Goal: Use online tool/utility: Utilize a website feature to perform a specific function

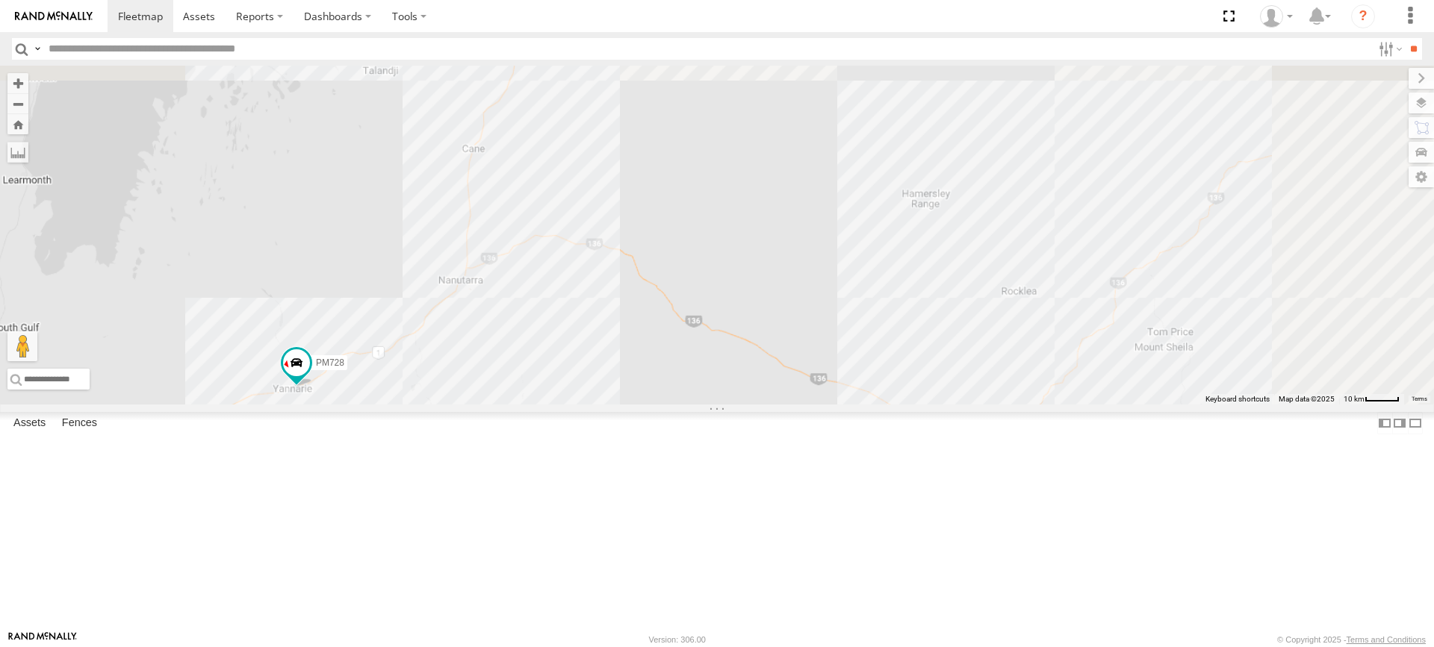
drag, startPoint x: 585, startPoint y: 263, endPoint x: 409, endPoint y: 613, distance: 391.7
click at [409, 405] on div "Cage165 MV283 TL265 F0275 PM728 Cage101 F0439 D0557 TL289 F0400 PM706 TL331 FT7…" at bounding box center [717, 235] width 1434 height 339
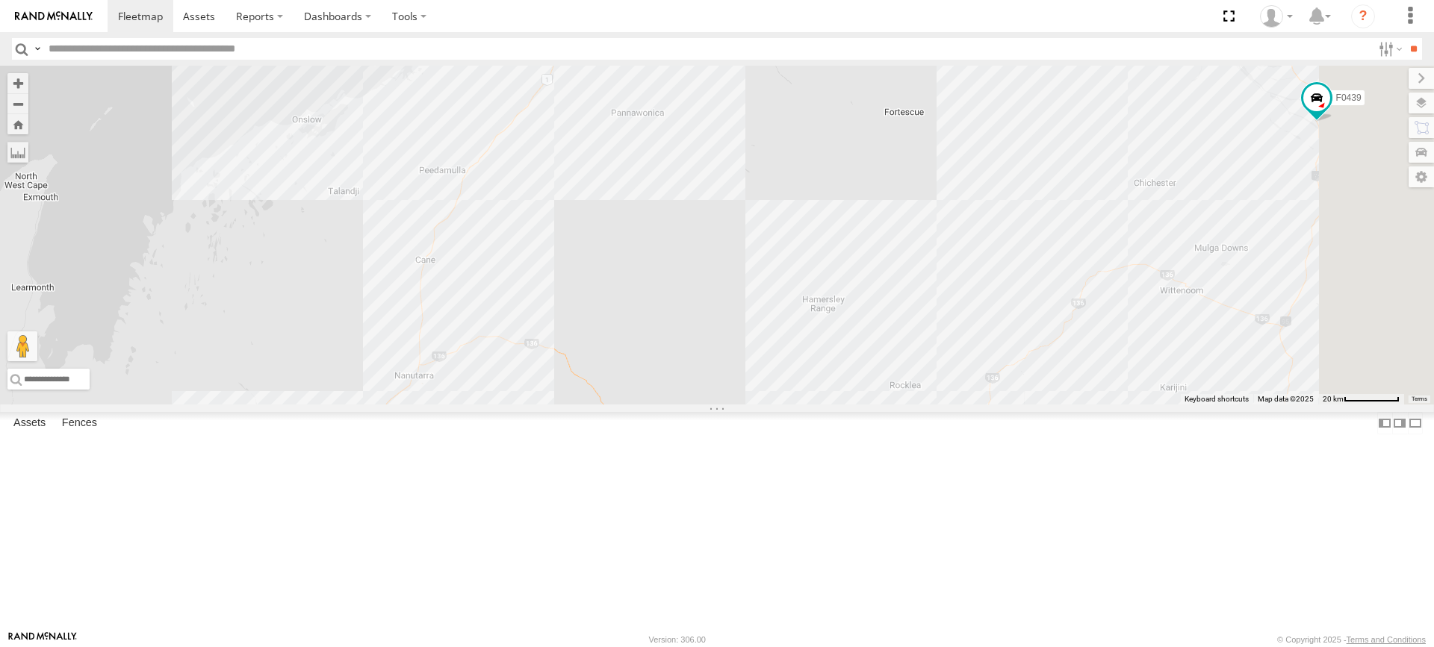
drag, startPoint x: 772, startPoint y: 263, endPoint x: 710, endPoint y: 347, distance: 104.7
click at [710, 347] on div "Cage165 MV283 TL265 F0275 PM728 Cage101 F0439 D0557 TL289 F0400 PM706 TL331 FT7…" at bounding box center [717, 235] width 1434 height 339
click at [28, 147] on label at bounding box center [17, 152] width 21 height 21
click at [0, 0] on label at bounding box center [0, 0] width 0 height 0
click at [623, 346] on div "Cage165 MV283 TL265 F0275 PM728 Cage101 F0439 D0557 TL289 F0400 PM706 TL331 FT7…" at bounding box center [717, 235] width 1434 height 339
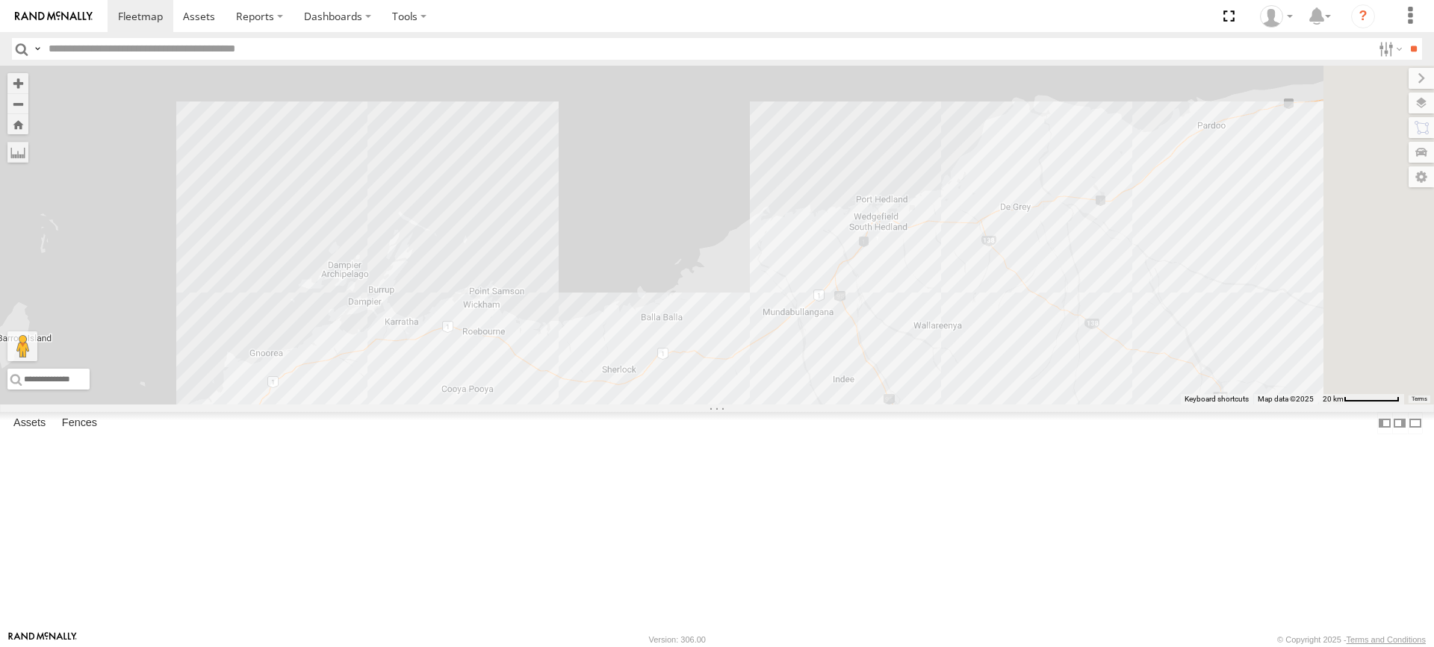
drag, startPoint x: 911, startPoint y: 113, endPoint x: 533, endPoint y: 599, distance: 615.1
click at [533, 405] on div "Cage165 MV283 TL265 F0275 PM728 Cage101 F0439 D0557 TL289 F0400 PM706 TL331 FT7…" at bounding box center [717, 235] width 1434 height 339
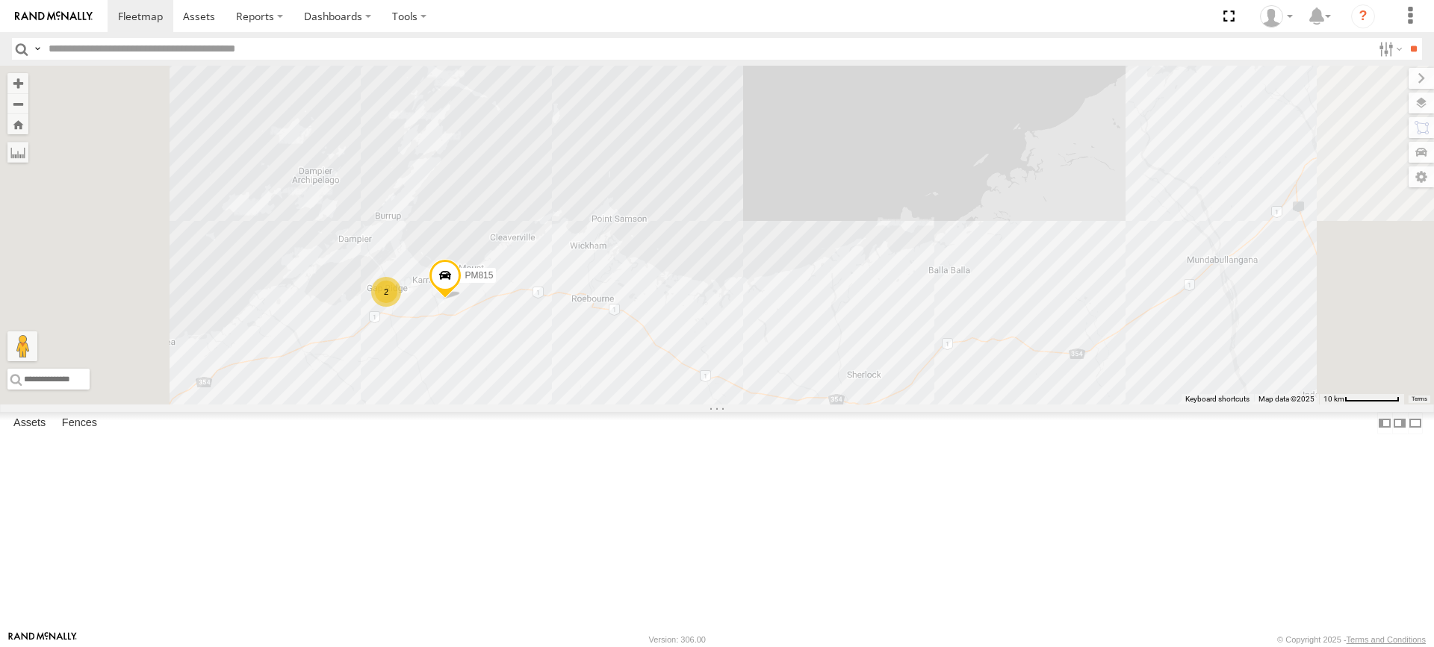
click at [606, 394] on div "Cage165 MV283 TL265 F0275 PM728 Cage101 F0439 D0557 TL289 F0400 PM706 TL331 FT7…" at bounding box center [717, 235] width 1434 height 339
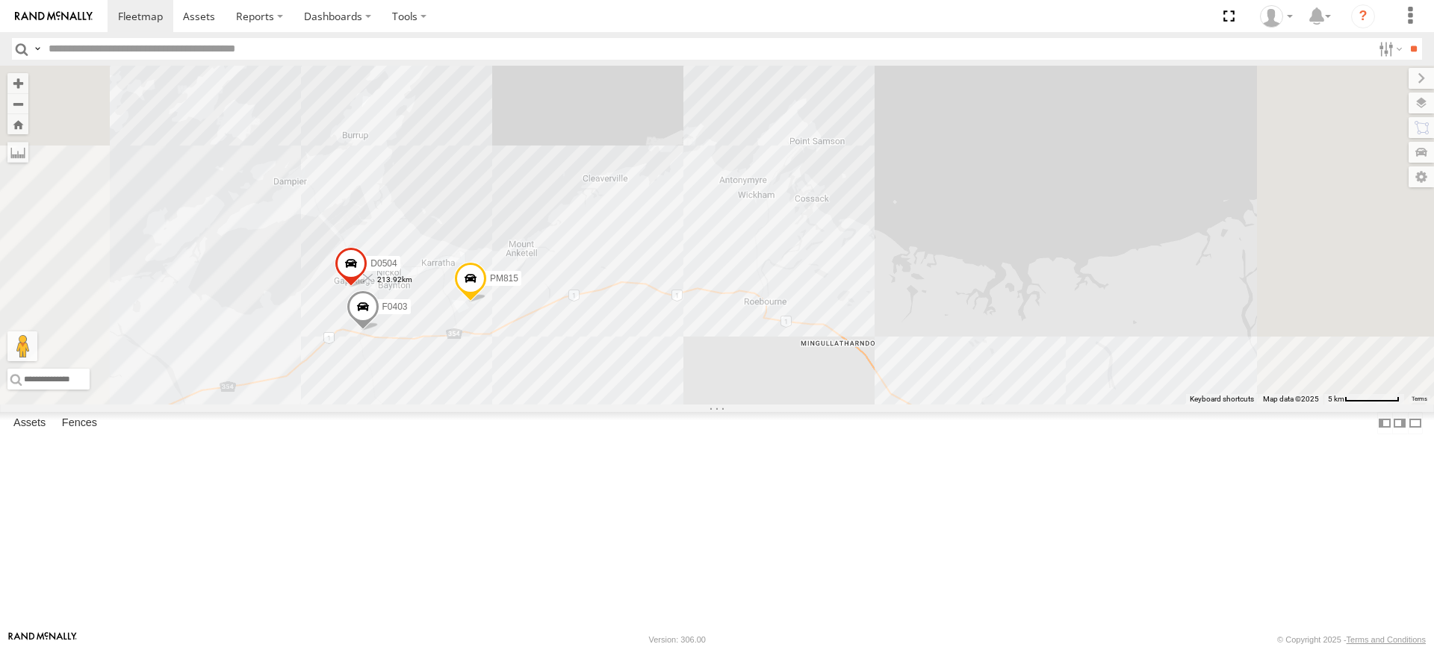
drag, startPoint x: 609, startPoint y: 379, endPoint x: 555, endPoint y: 394, distance: 56.0
click at [379, 289] on img "213.92km" at bounding box center [368, 278] width 21 height 21
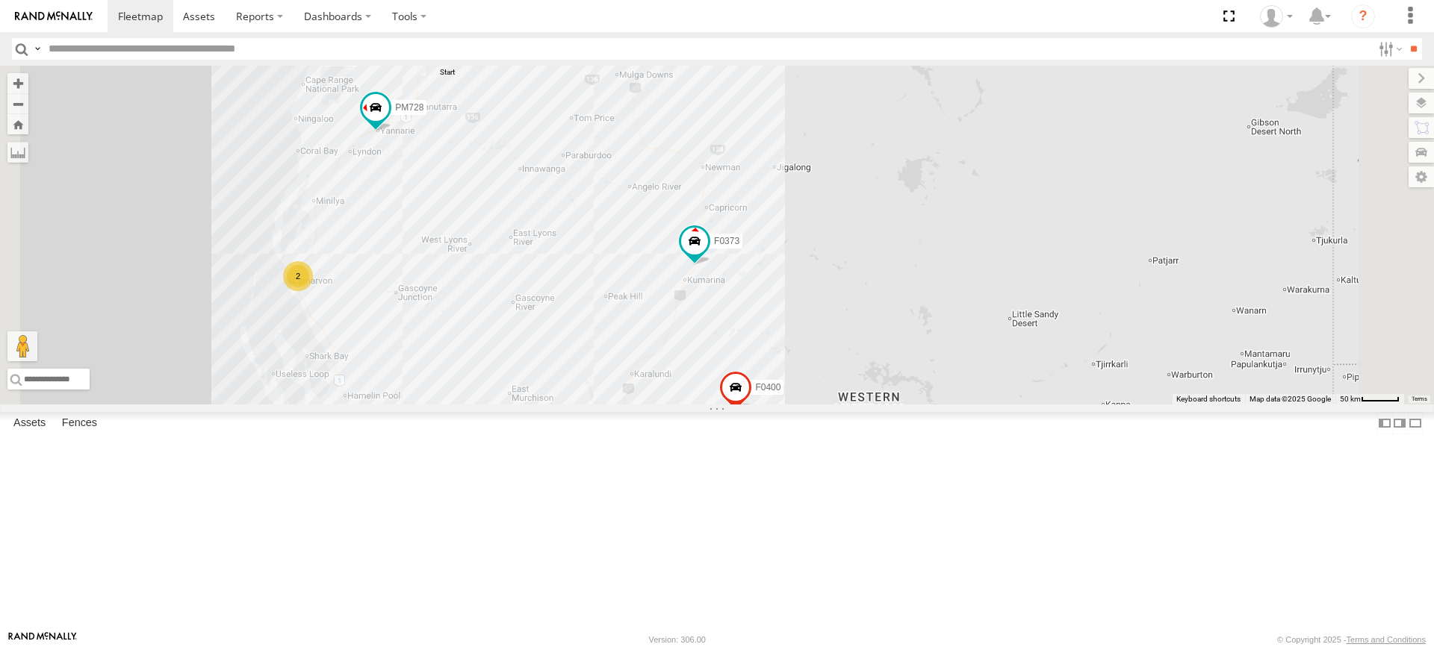
drag, startPoint x: 598, startPoint y: 289, endPoint x: 600, endPoint y: 512, distance: 223.3
click at [600, 405] on div "Cage165 MV283 TL265 F0275 PM728 Cage101 F0439 D0557 TL289 F0400 PM706 TL331 FT7…" at bounding box center [717, 235] width 1434 height 339
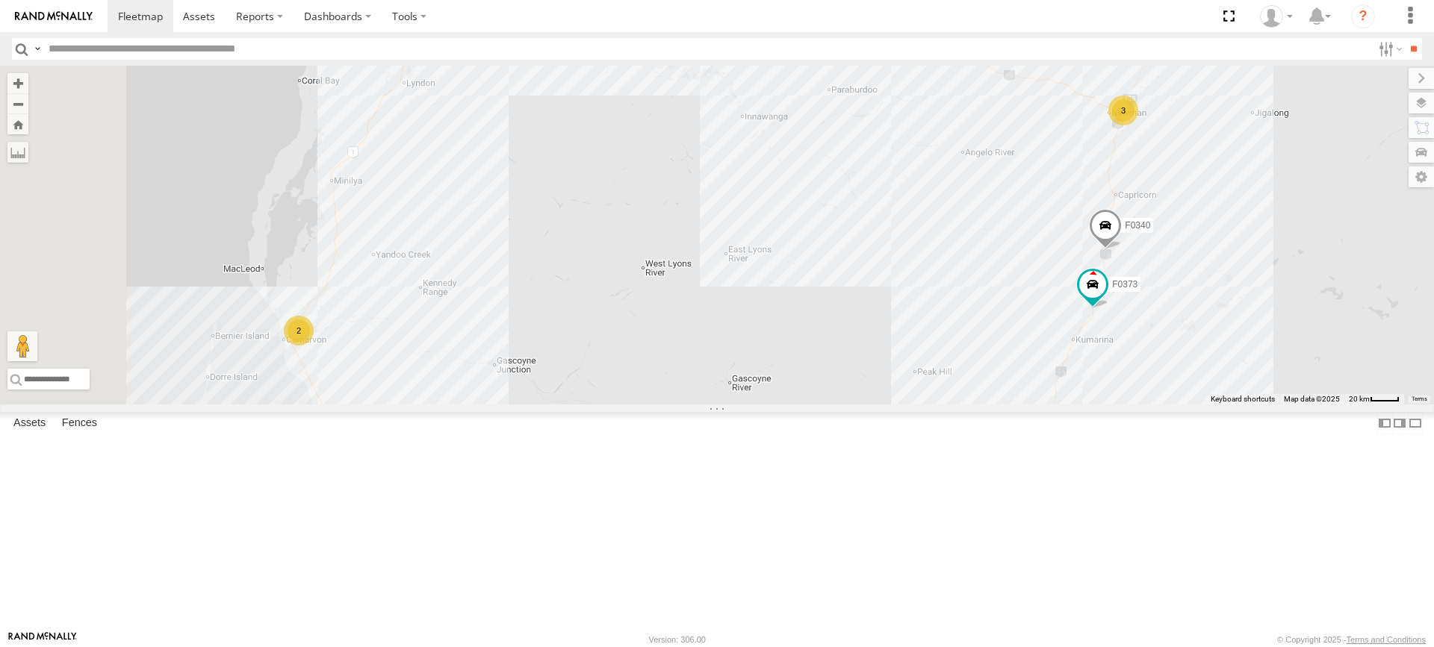
drag, startPoint x: 606, startPoint y: 352, endPoint x: 629, endPoint y: 367, distance: 26.5
click at [629, 367] on div "Cage165 MV283 TL265 F0275 PM728 Cage101 F0439 D0557 TL289 F0400 PM706 TL331 FT7…" at bounding box center [717, 235] width 1434 height 339
click at [523, 367] on div "Cage165 MV283 TL265 F0275 PM728 Cage101 F0439 D0557 TL289 F0400 PM706 TL331 FT7…" at bounding box center [717, 235] width 1434 height 339
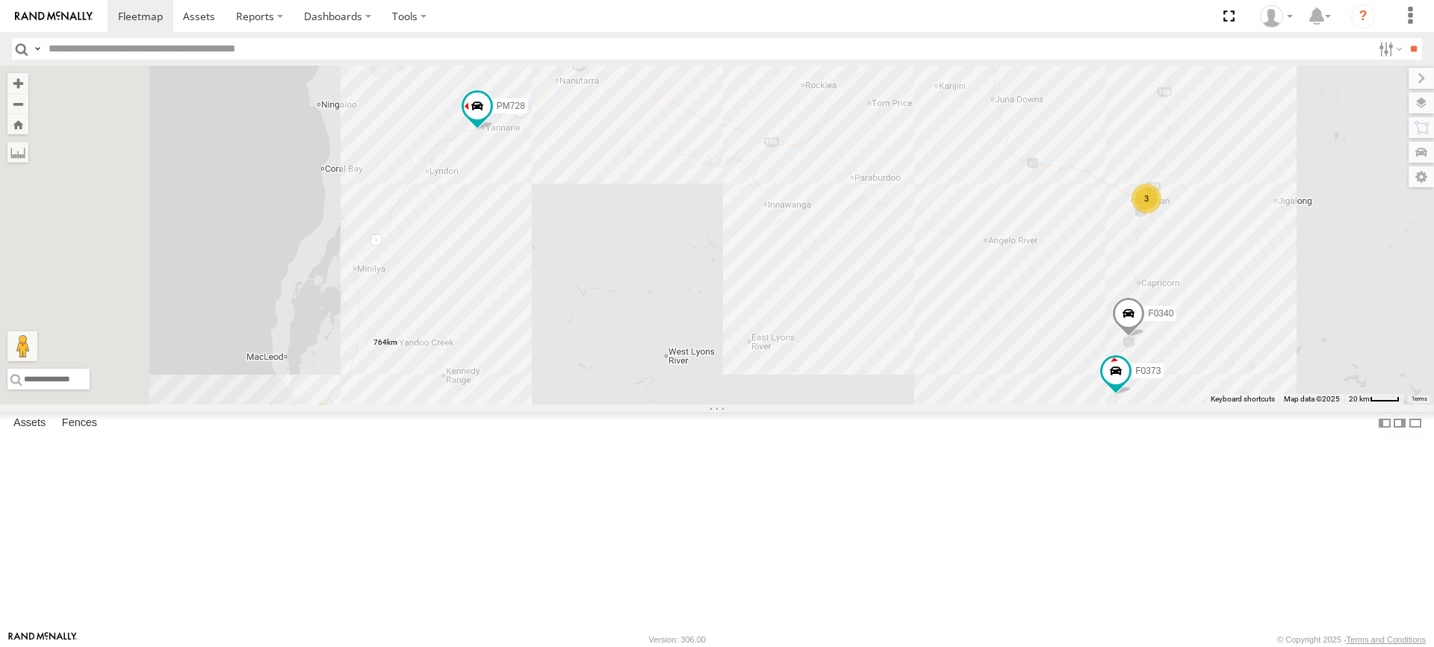
drag, startPoint x: 778, startPoint y: 201, endPoint x: 804, endPoint y: 316, distance: 117.9
click at [804, 316] on div "Cage165 MV283 TL265 F0275 PM728 Cage101 F0439 D0557 TL289 F0400 PM706 TL331 FT7…" at bounding box center [717, 235] width 1434 height 339
click at [0, 0] on label at bounding box center [0, 0] width 0 height 0
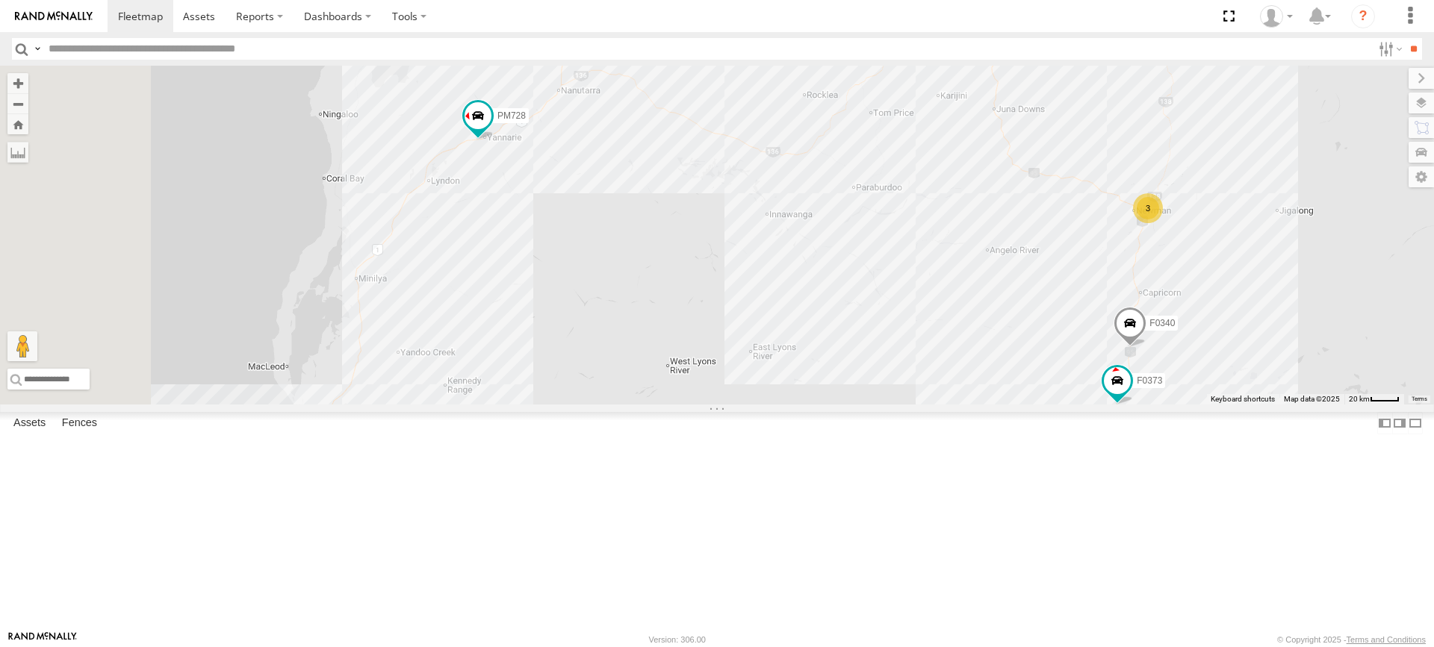
click at [0, 0] on label at bounding box center [0, 0] width 0 height 0
click at [546, 405] on div "Cage165 MV283 TL265 F0275 PM728 Cage101 F0439 D0557 TL289 F0400 PM706 TL331 FT7…" at bounding box center [717, 235] width 1434 height 339
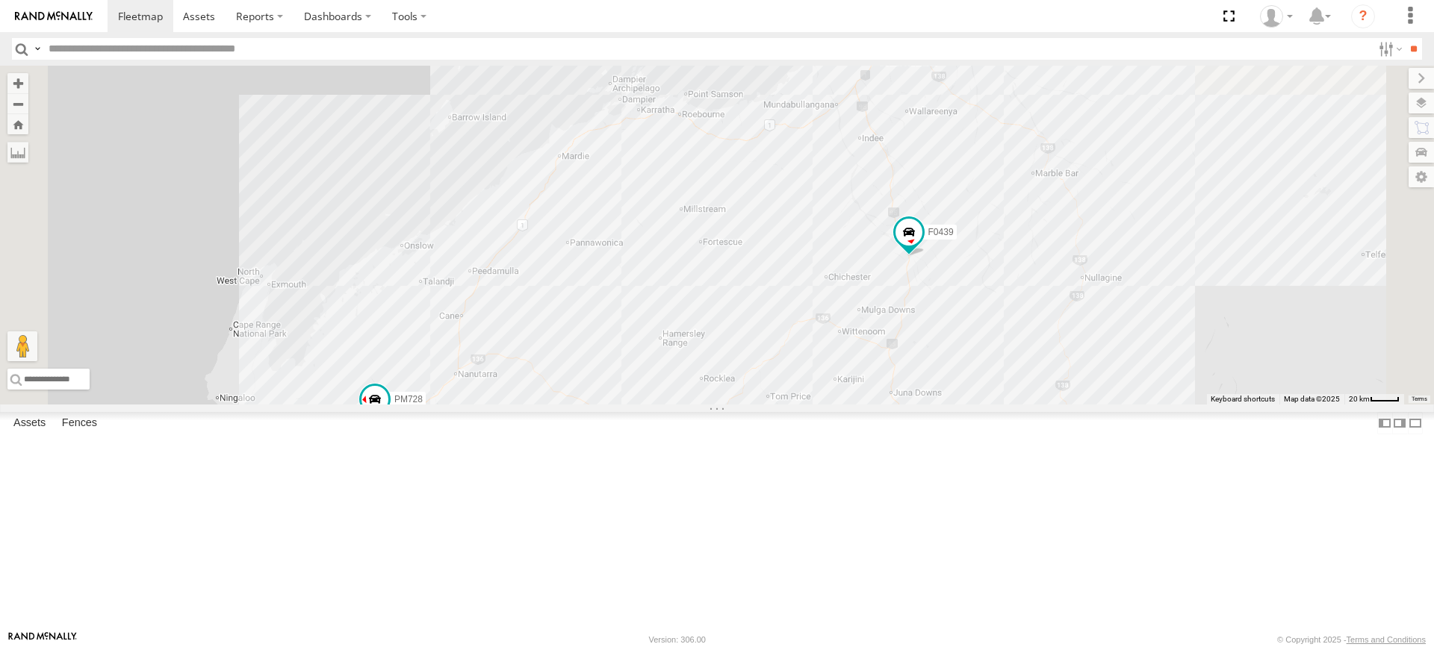
drag, startPoint x: 832, startPoint y: 196, endPoint x: 729, endPoint y: 485, distance: 306.1
click at [729, 405] on div "Cage165 MV283 TL265 F0275 PM728 Cage101 F0439 D0557 TL289 F0400 PM706 TL331 FT7…" at bounding box center [717, 235] width 1434 height 339
click at [786, 257] on div "Cage165 MV283 TL265 F0275 PM728 Cage101 F0439 D0557 TL289 F0400 PM706 TL331 FT7…" at bounding box center [717, 235] width 1434 height 339
click at [632, 138] on img "462.79km" at bounding box center [622, 127] width 21 height 21
click at [0, 0] on label at bounding box center [0, 0] width 0 height 0
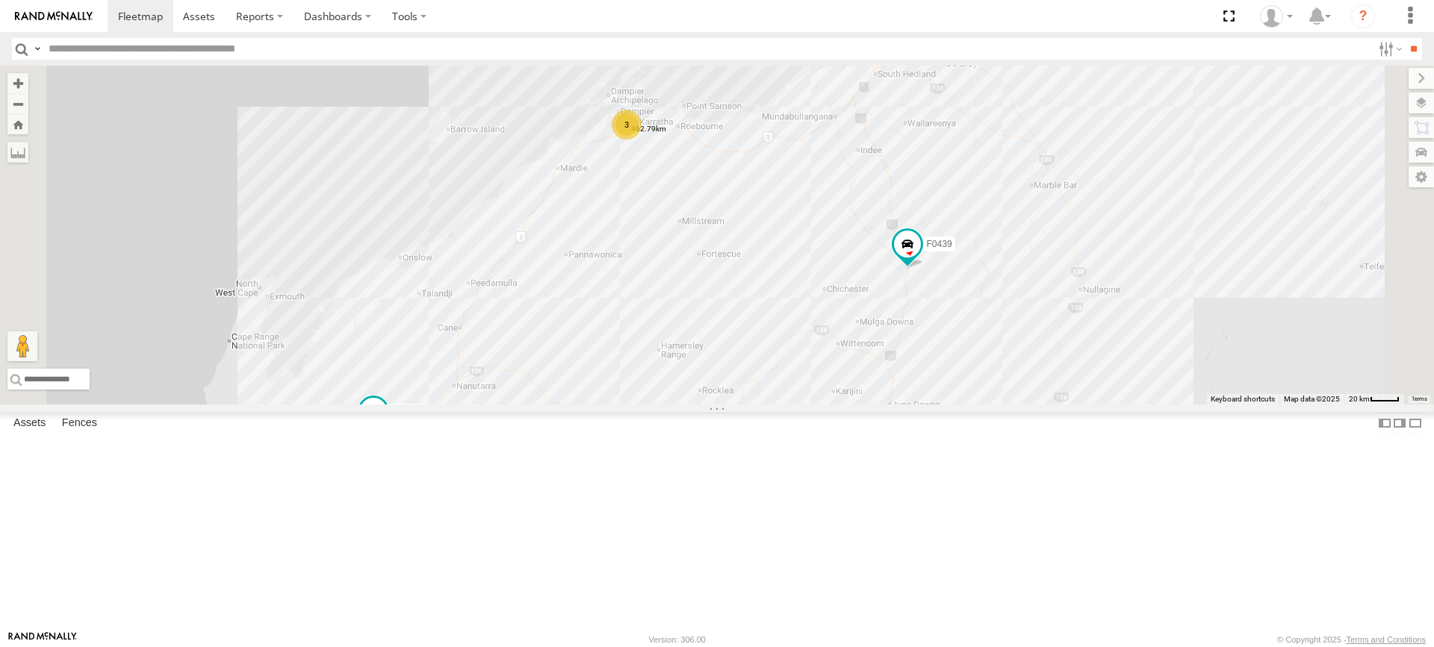
click at [0, 0] on label at bounding box center [0, 0] width 0 height 0
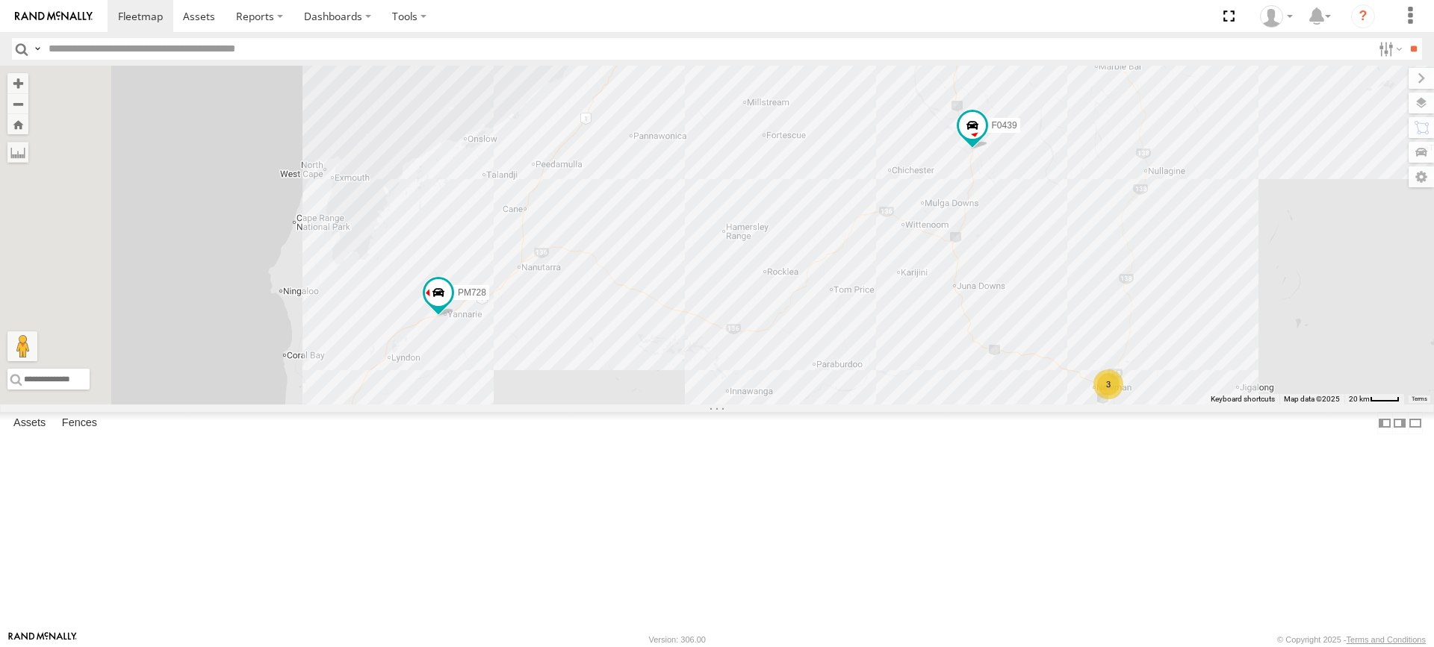
drag, startPoint x: 568, startPoint y: 585, endPoint x: 636, endPoint y: 461, distance: 141.4
click at [636, 405] on div "Cage165 MV283 TL265 F0275 PM728 Cage101 F0439 D0557 TL289 F0400 PM706 TL331 FT7…" at bounding box center [717, 235] width 1434 height 339
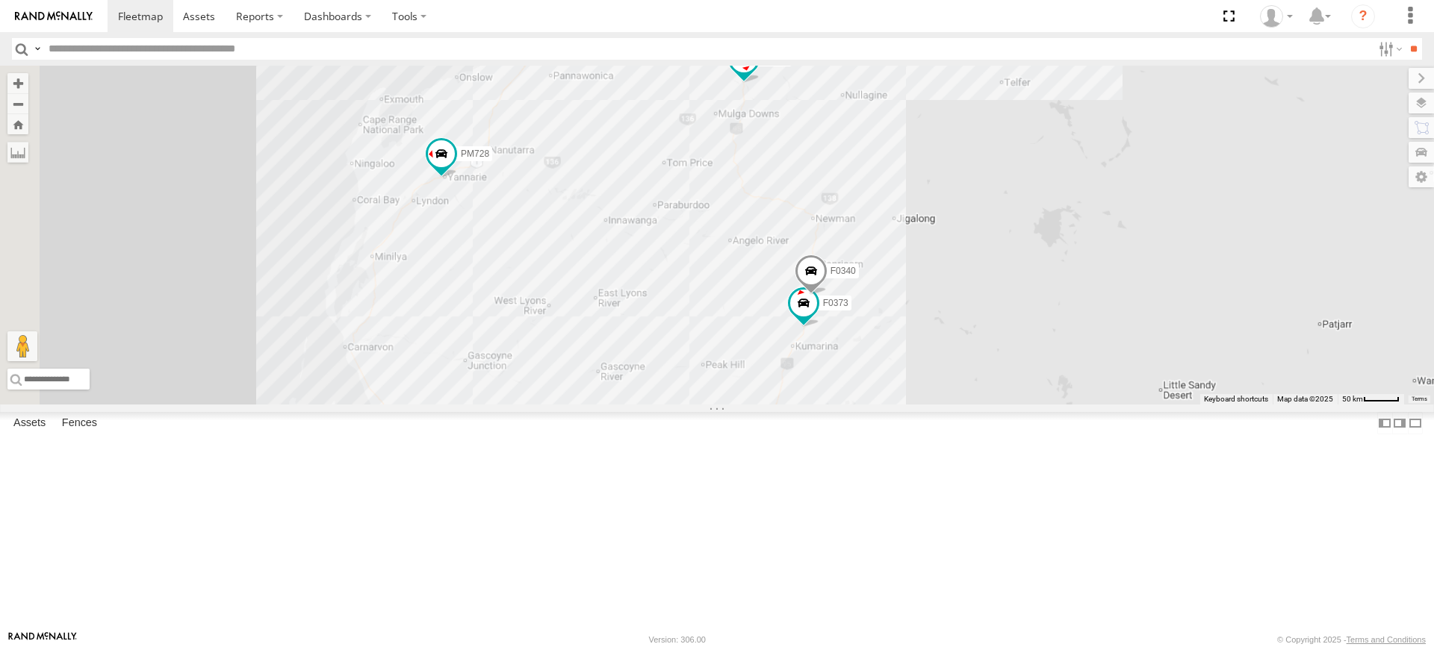
drag, startPoint x: 621, startPoint y: 386, endPoint x: 622, endPoint y: 327, distance: 59.0
click at [622, 327] on div "Cage165 MV283 TL265 F0275 PM728 Cage101 F0439 D0557 TL289 F0400 PM706 TL331 FT7…" at bounding box center [717, 235] width 1434 height 339
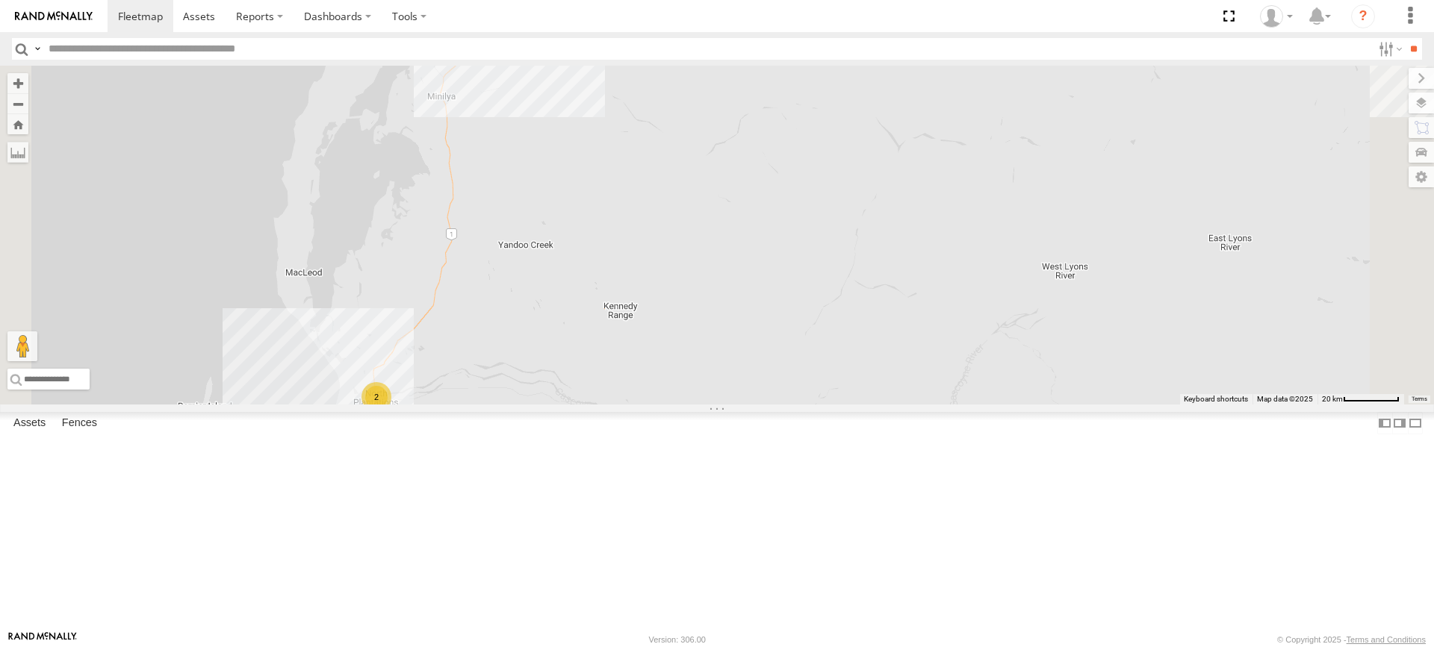
click at [635, 358] on div "Cage165 MV283 TL265 F0275 PM728 Cage101 F0439 D0557 TL289 F0400 PM706 TL331 FT7…" at bounding box center [717, 235] width 1434 height 339
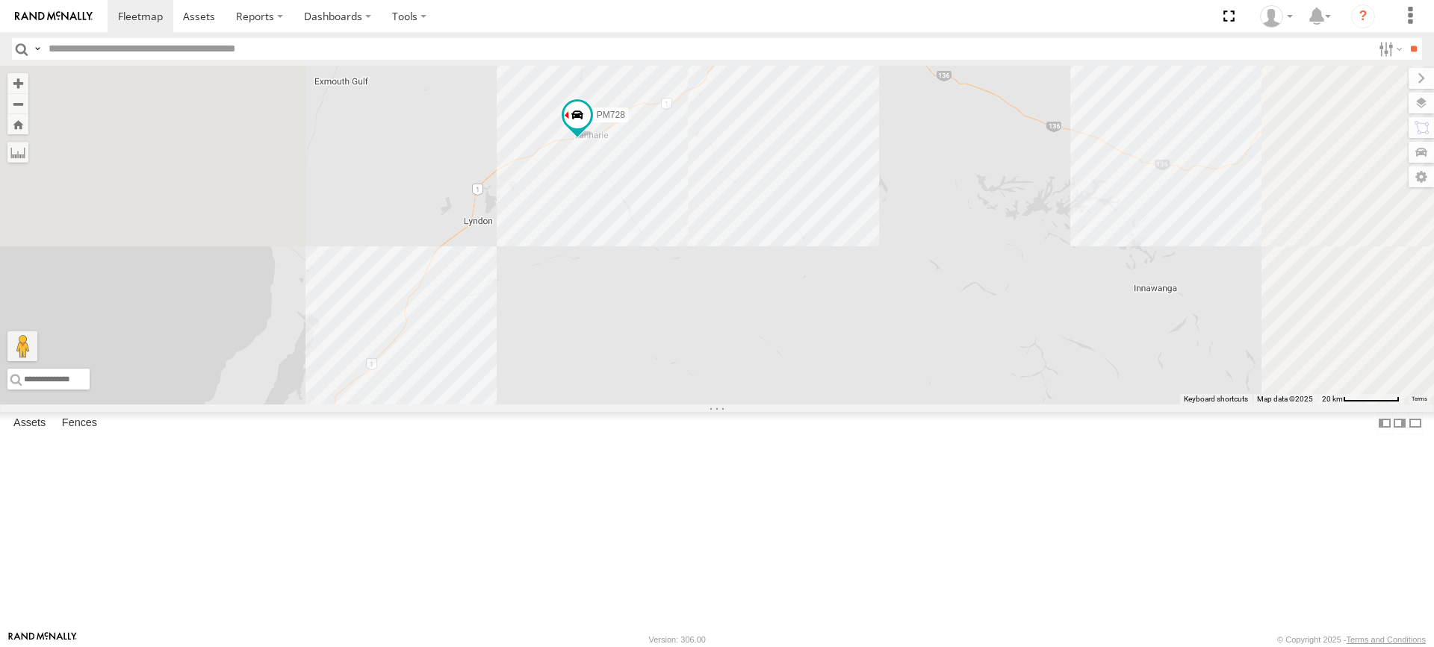
drag, startPoint x: 747, startPoint y: 225, endPoint x: 639, endPoint y: 554, distance: 346.6
click at [639, 405] on div "Cage165 MV283 TL265 F0275 PM728 Cage101 F0439 D0557 TL289 F0400 PM706 TL331 FT7…" at bounding box center [717, 235] width 1434 height 339
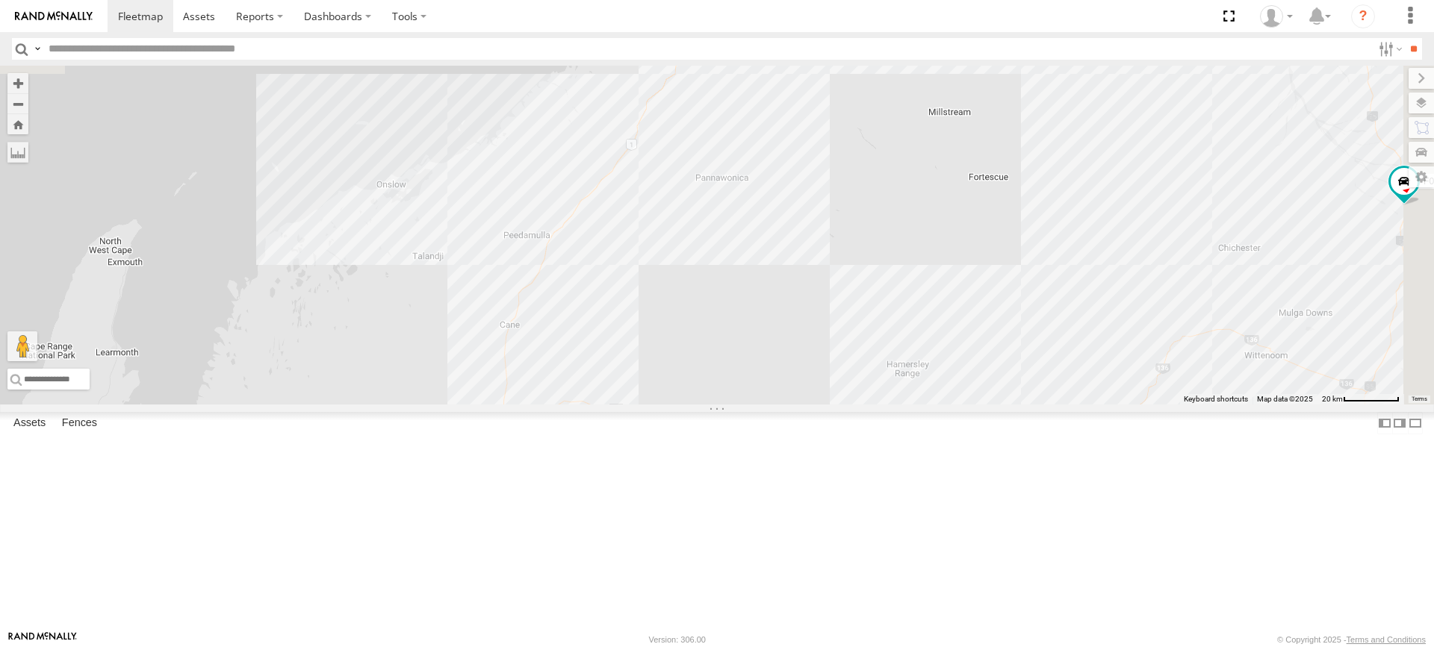
drag, startPoint x: 941, startPoint y: 206, endPoint x: 706, endPoint y: 601, distance: 459.7
click at [706, 405] on div "Cage165 MV283 TL265 F0275 PM728 Cage101 F0439 D0557 TL289 F0400 PM706 TL331 FT7…" at bounding box center [717, 235] width 1434 height 339
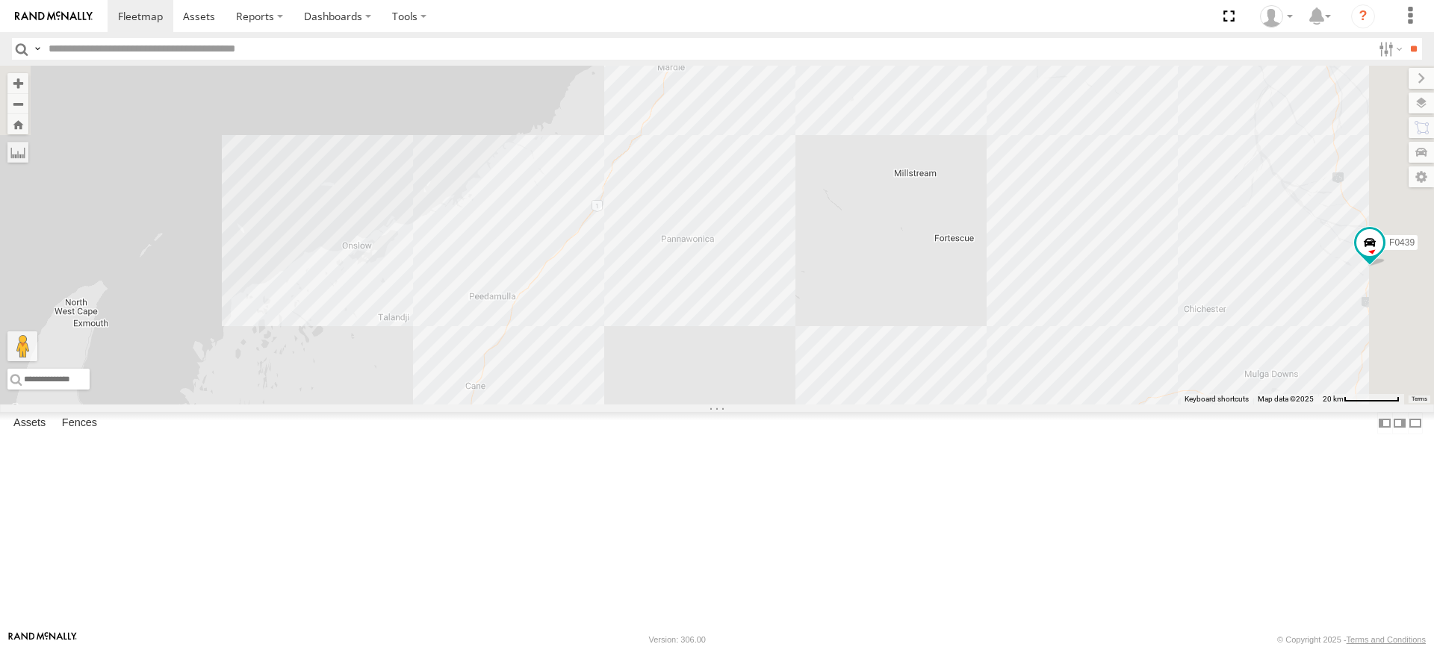
click at [980, 112] on div "Cage165 MV283 TL265 F0275 PM728 Cage101 F0439 D0557 TL289 F0400 PM706 TL331 FT7…" at bounding box center [717, 235] width 1434 height 339
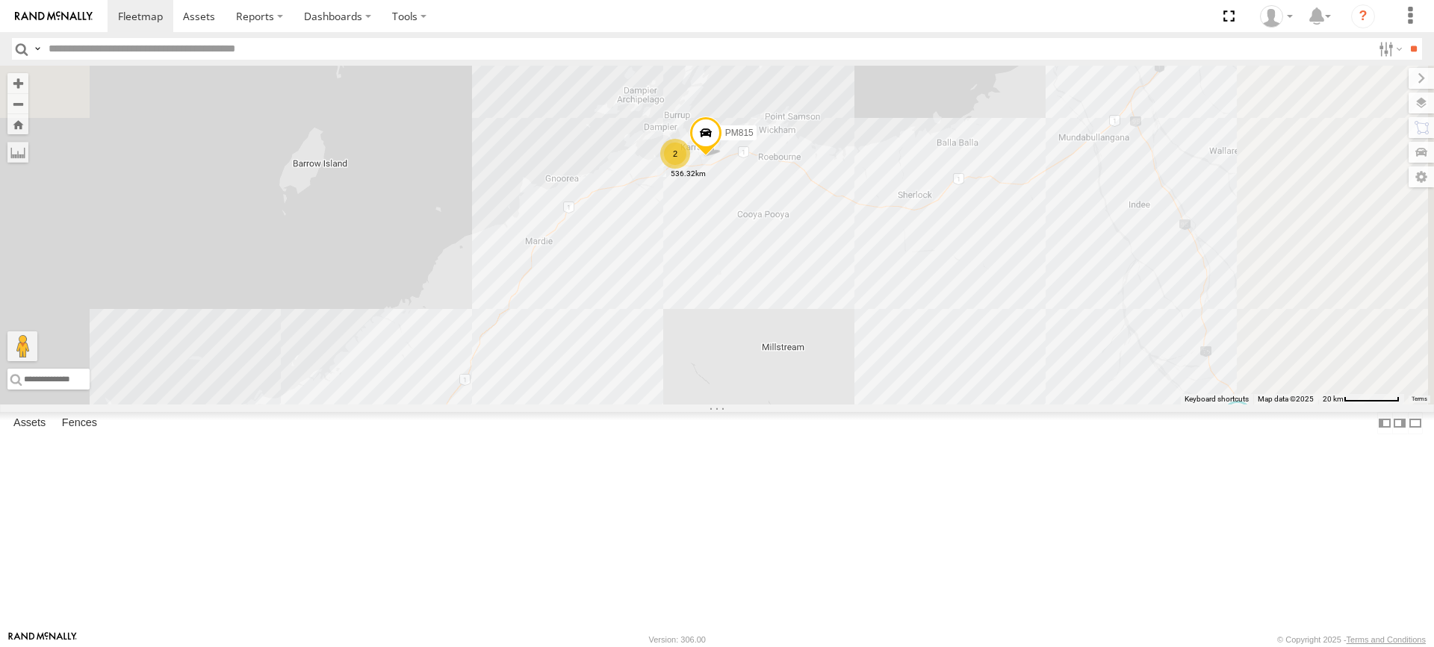
drag, startPoint x: 930, startPoint y: 229, endPoint x: 748, endPoint y: 494, distance: 320.6
click at [748, 405] on div "Cage165 MV283 TL265 F0275 PM728 Cage101 F0439 D0557 TL289 F0400 PM706 TL331 FT7…" at bounding box center [717, 235] width 1434 height 339
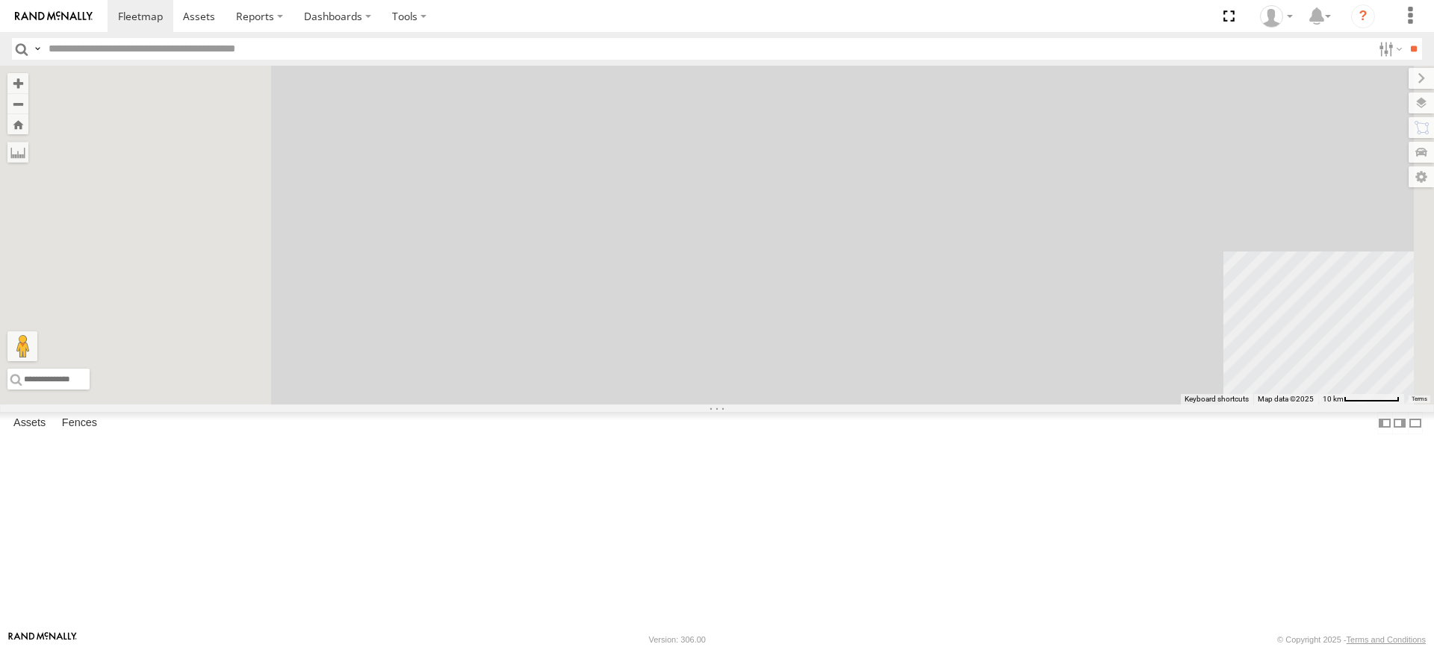
drag, startPoint x: 748, startPoint y: 491, endPoint x: 1058, endPoint y: -28, distance: 605.1
click at [1058, 0] on html at bounding box center [717, 323] width 1434 height 647
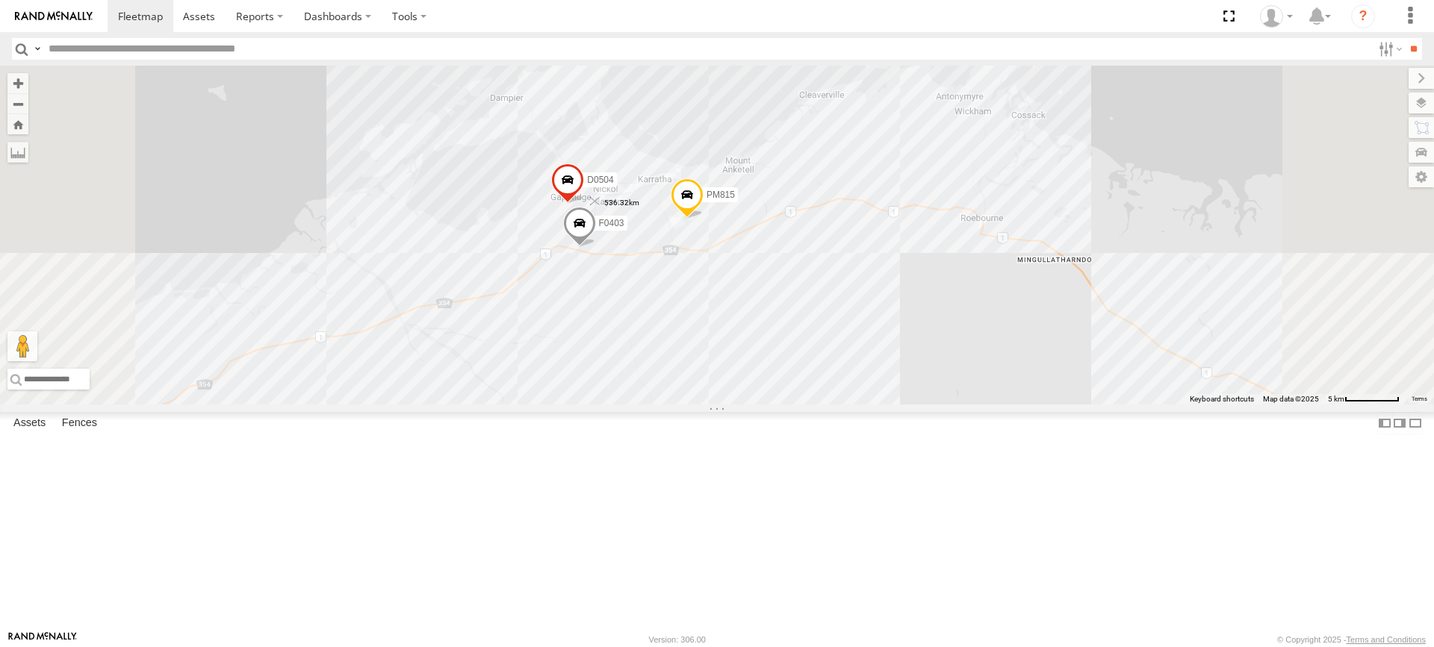
drag, startPoint x: 699, startPoint y: 393, endPoint x: 785, endPoint y: 314, distance: 116.8
click at [606, 212] on img "536.32km" at bounding box center [595, 201] width 21 height 21
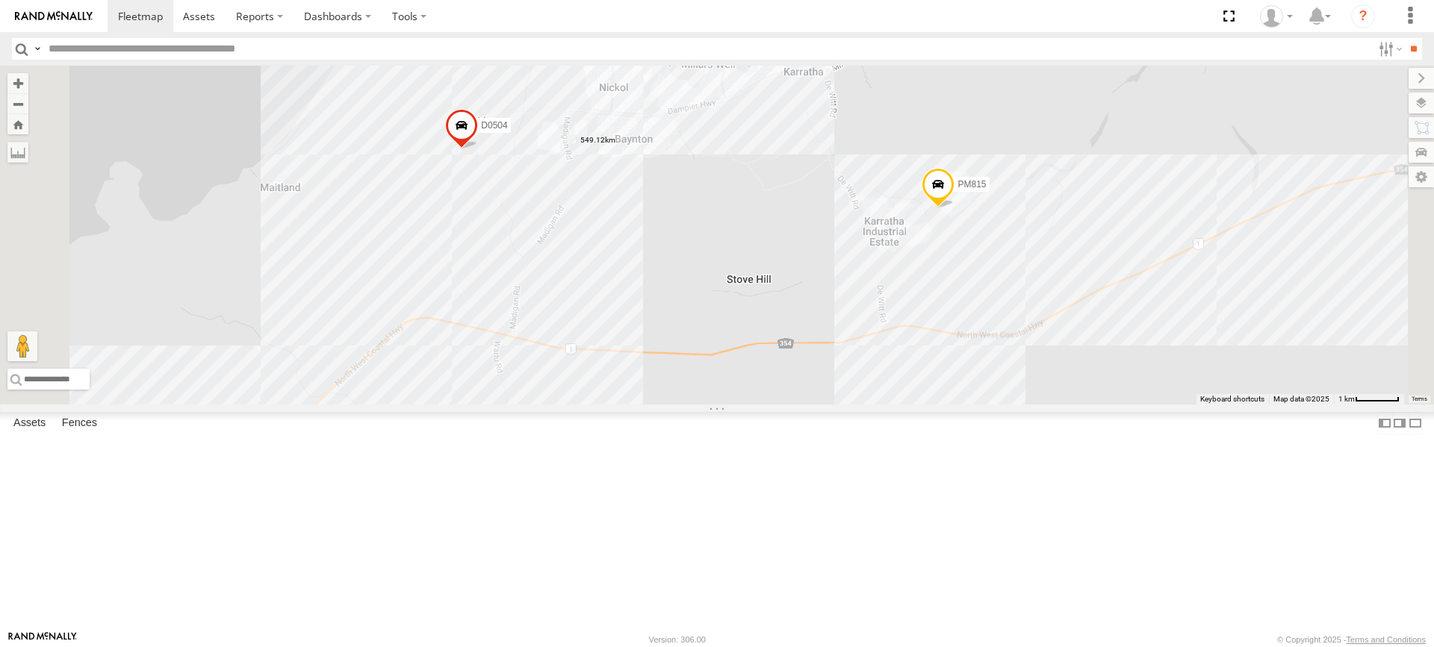
click at [0, 0] on label at bounding box center [0, 0] width 0 height 0
